Goal: Use online tool/utility: Utilize a website feature to perform a specific function

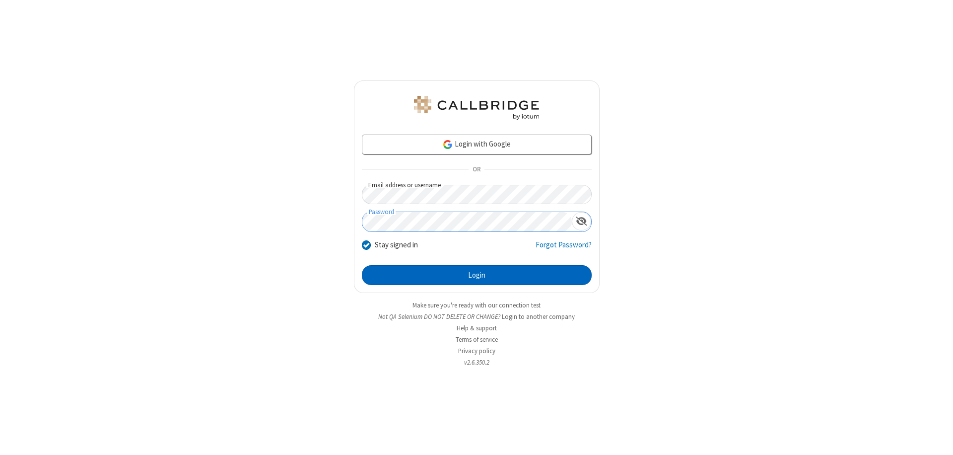
click at [476, 275] on button "Login" at bounding box center [477, 275] width 230 height 20
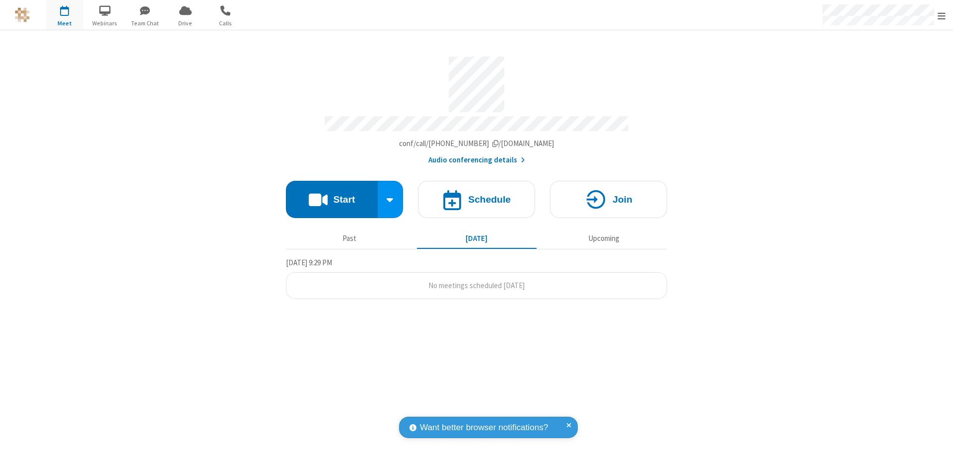
click at [332, 195] on button "Start" at bounding box center [332, 199] width 92 height 37
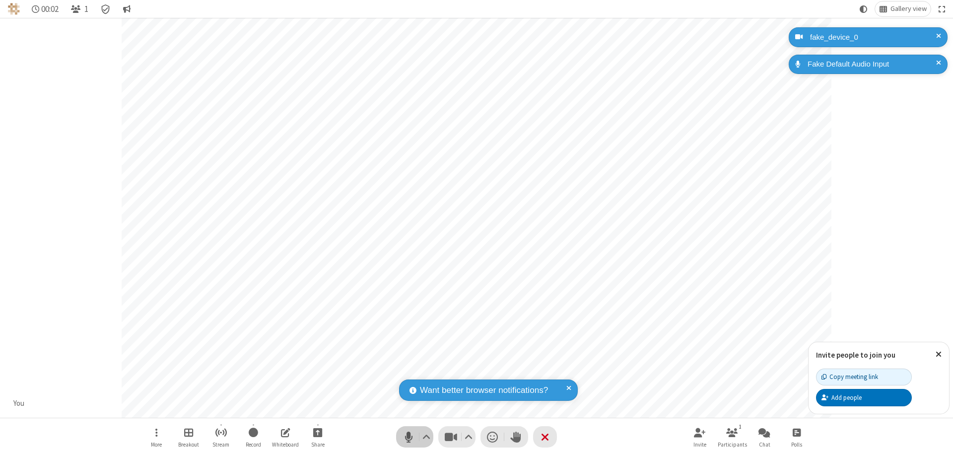
click at [408, 436] on span "Mute (⌘+Shift+A)" at bounding box center [408, 436] width 15 height 14
click at [408, 436] on span "Unmute (⌘+Shift+A)" at bounding box center [408, 436] width 15 height 14
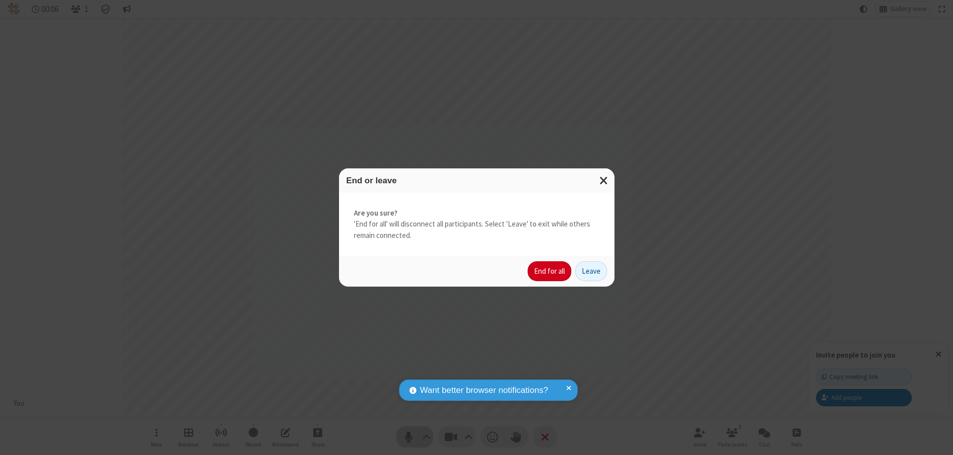
click at [550, 271] on button "End for all" at bounding box center [550, 271] width 44 height 20
